Goal: Navigation & Orientation: Find specific page/section

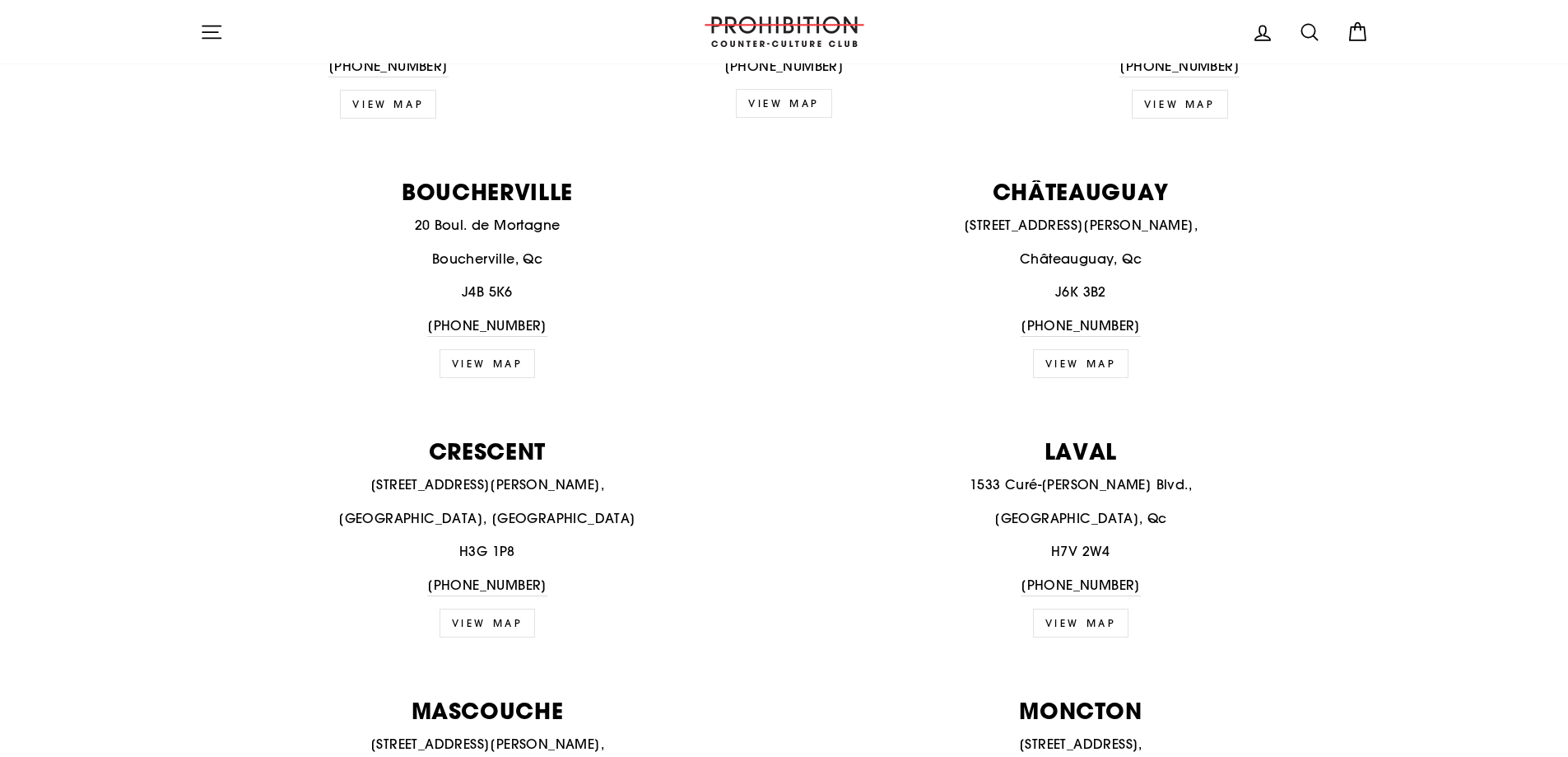
scroll to position [1153, 0]
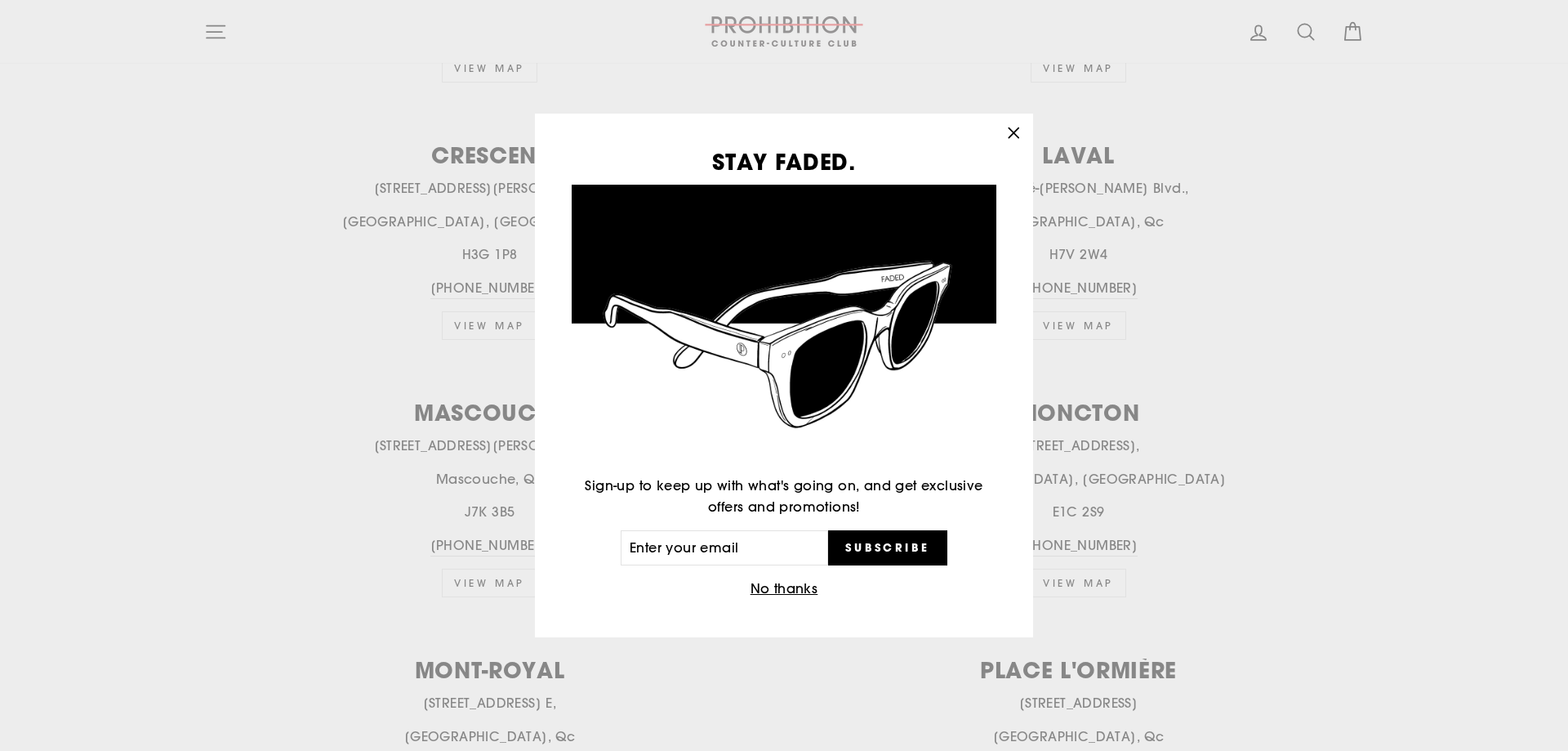
click at [1006, 129] on icon "button" at bounding box center [1012, 133] width 23 height 23
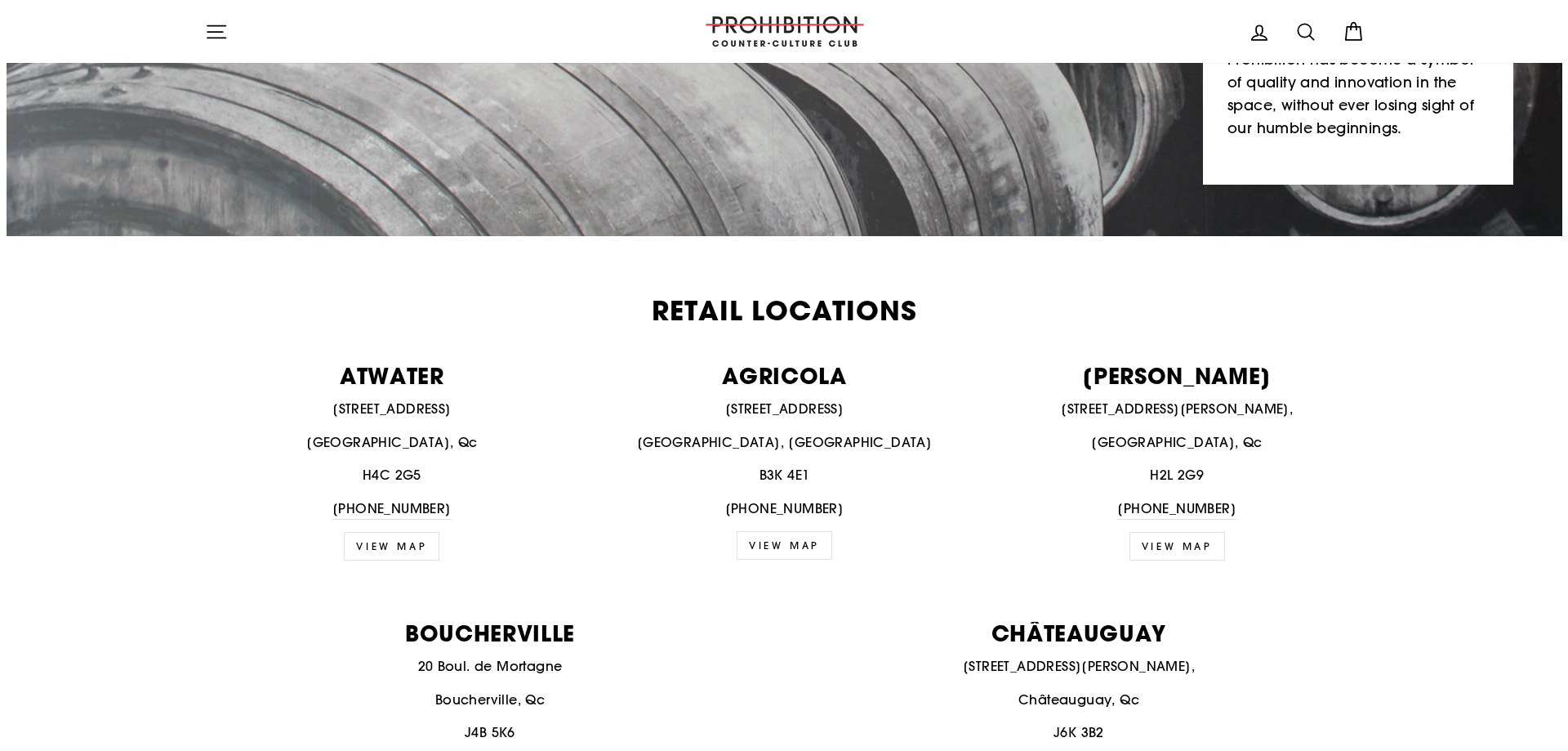
scroll to position [0, 0]
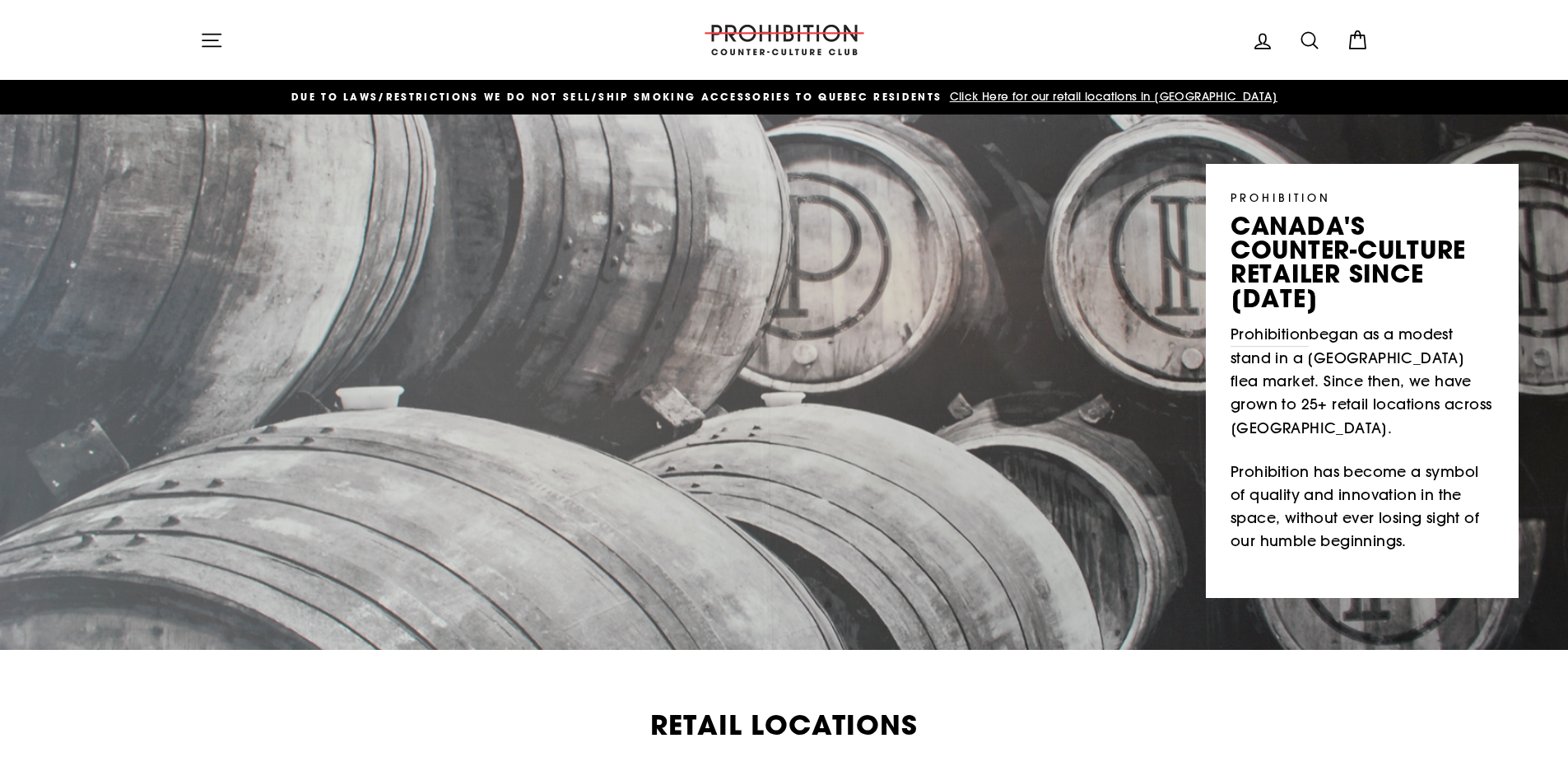
click at [202, 43] on icon "button" at bounding box center [211, 40] width 23 height 23
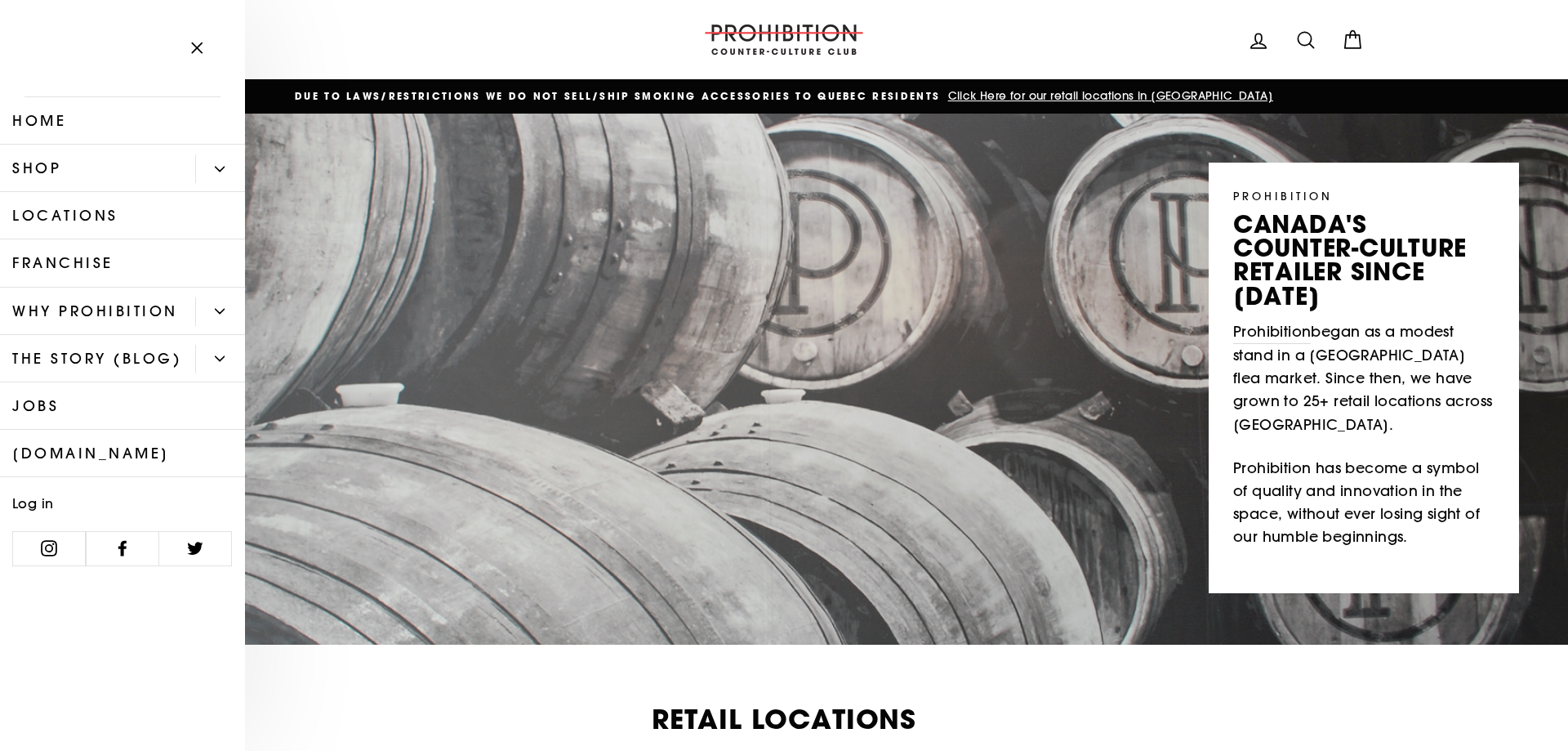
click at [222, 176] on button "Primary" at bounding box center [219, 169] width 50 height 29
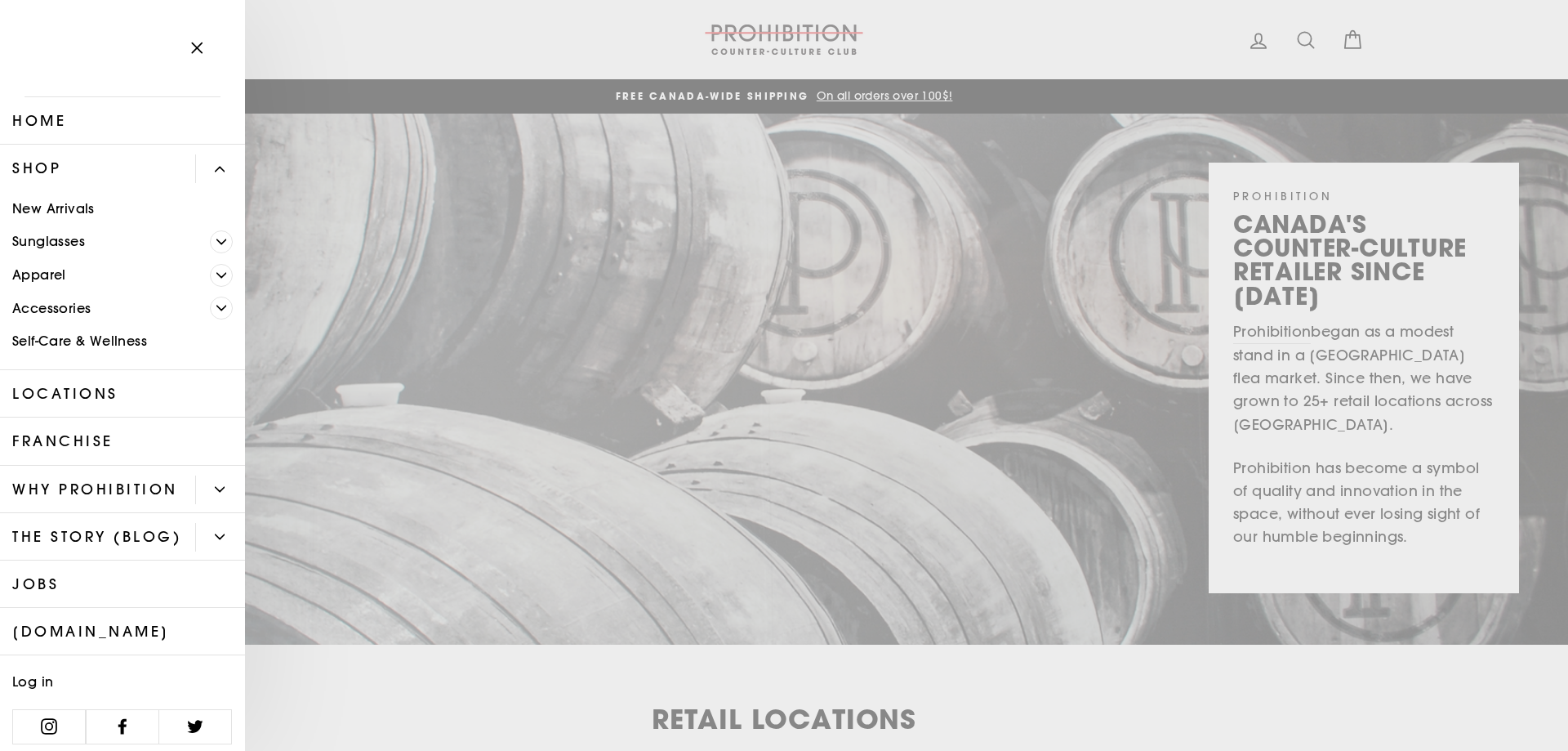
click at [68, 208] on link "New Arrivals" at bounding box center [122, 209] width 244 height 33
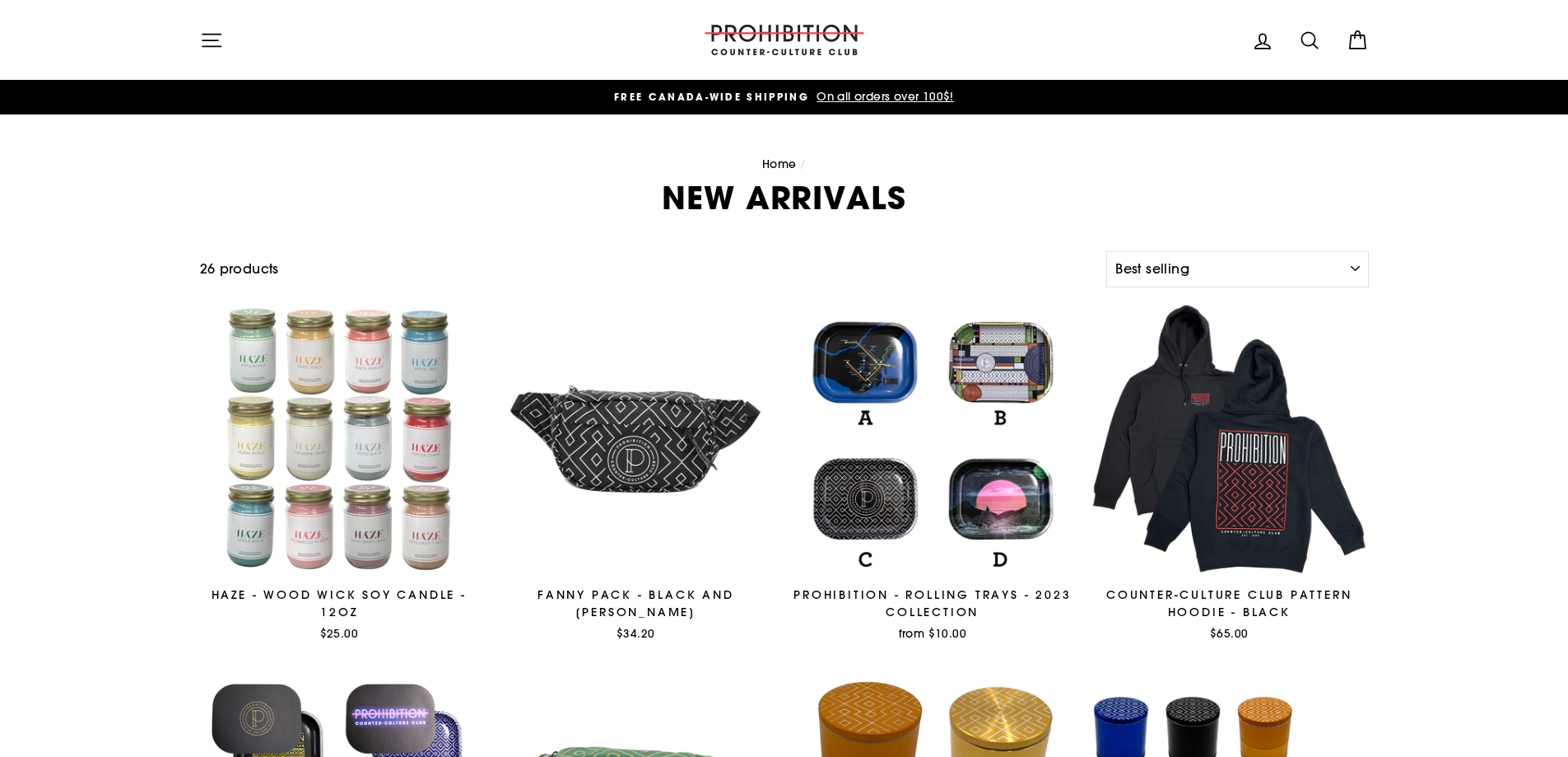
select select "best-selling"
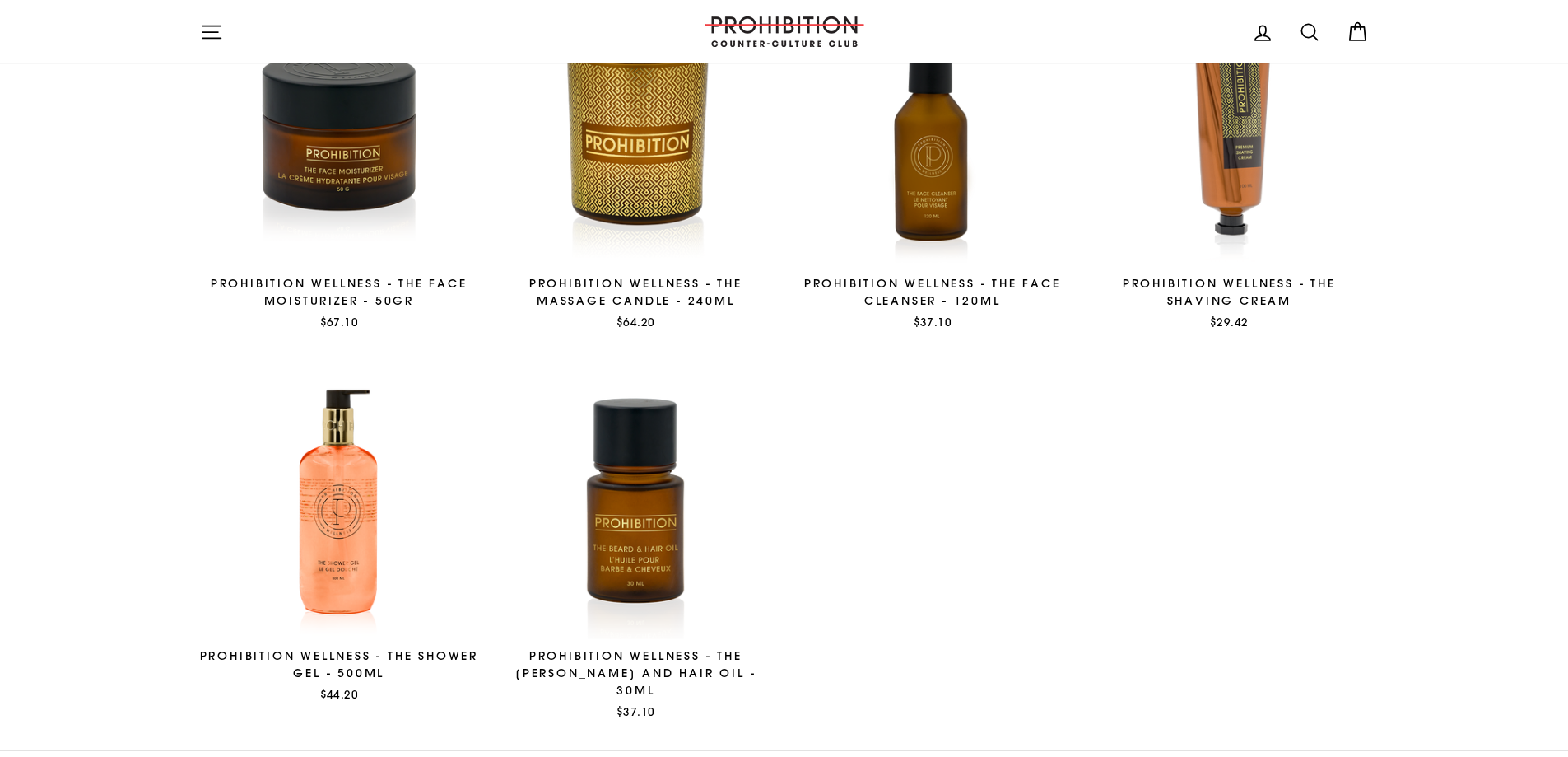
scroll to position [2534, 0]
